Goal: Find contact information: Find contact information

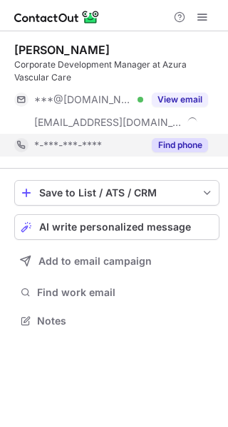
scroll to position [310, 228]
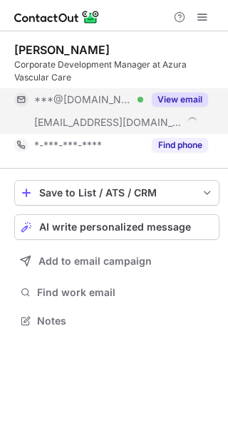
click at [95, 121] on span "[EMAIL_ADDRESS][DOMAIN_NAME]" at bounding box center [108, 122] width 148 height 13
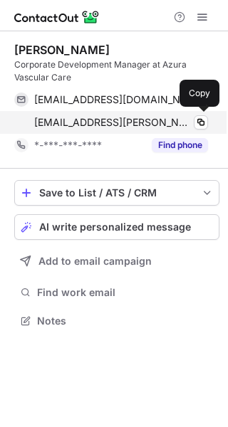
click at [90, 123] on span "[EMAIL_ADDRESS][PERSON_NAME][DOMAIN_NAME]" at bounding box center [113, 122] width 158 height 13
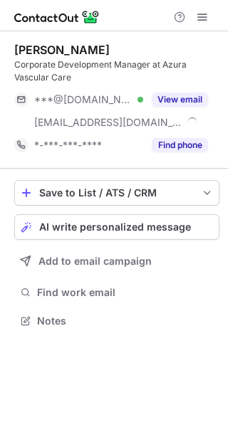
scroll to position [310, 228]
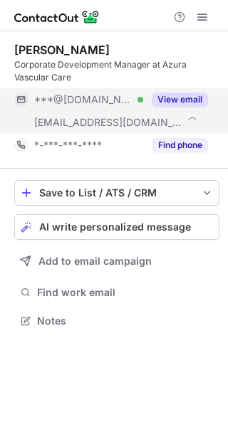
click at [98, 115] on div "[EMAIL_ADDRESS][DOMAIN_NAME]" at bounding box center [78, 122] width 129 height 23
